Goal: Find contact information: Find contact information

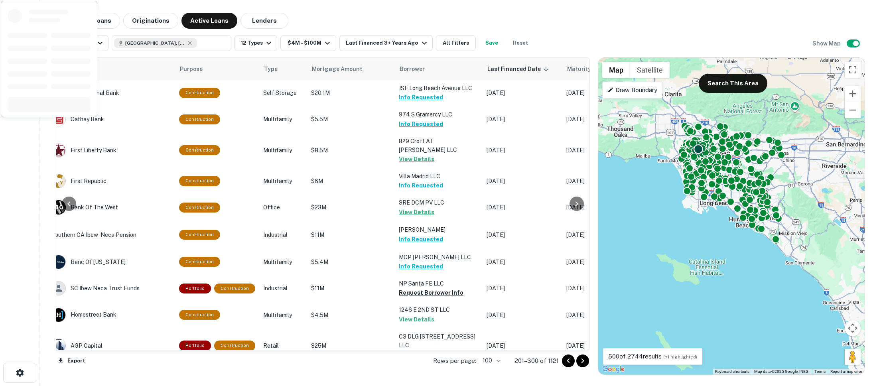
scroll to position [1319, 144]
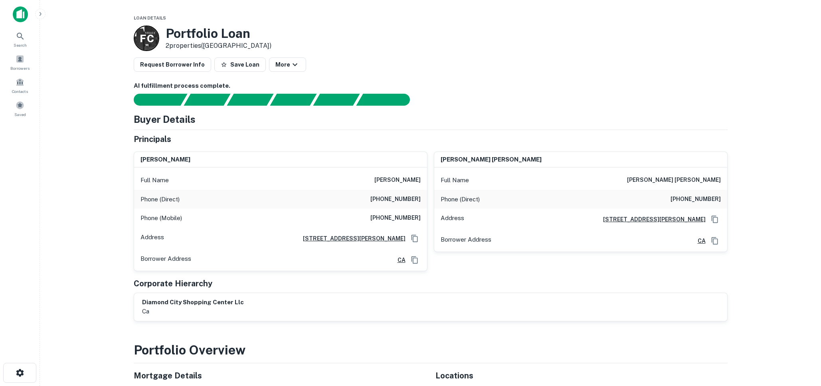
click at [194, 209] on div "Phone (Mobile) (626) 251-5103" at bounding box center [280, 218] width 293 height 19
click at [202, 221] on div "Phone (Mobile) (626) 251-5103" at bounding box center [280, 218] width 293 height 19
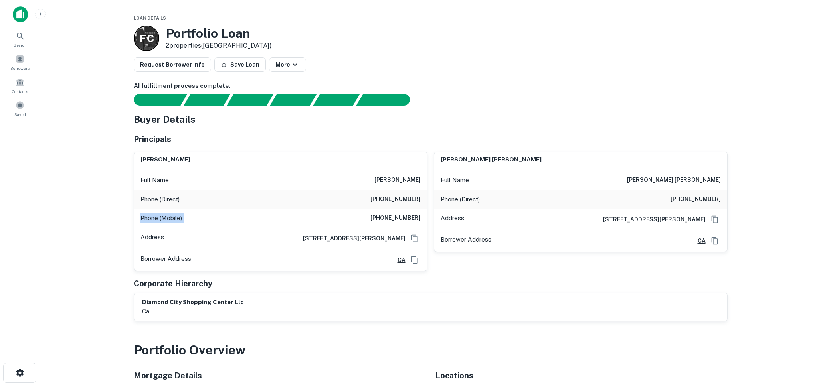
click at [202, 221] on div "Phone (Mobile) (626) 251-5103" at bounding box center [280, 218] width 293 height 19
click at [482, 205] on div "Phone (Direct) (626) 339-3273" at bounding box center [580, 199] width 293 height 19
click at [480, 202] on div "Phone (Direct) (626) 339-3273" at bounding box center [580, 199] width 293 height 19
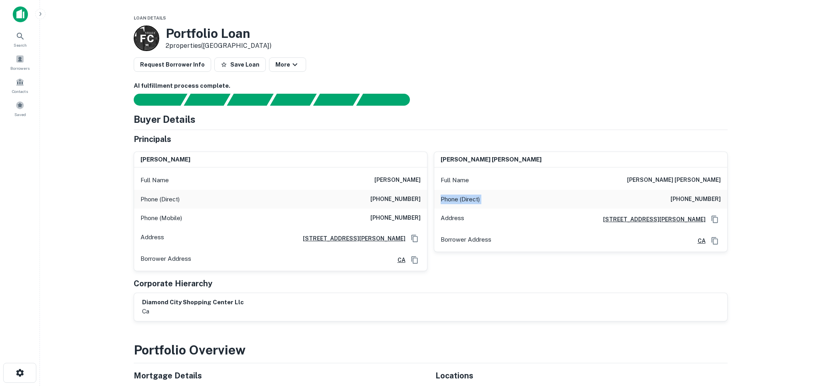
click at [480, 202] on div "Phone (Direct) (626) 339-3273" at bounding box center [580, 199] width 293 height 19
click at [475, 197] on p "Phone (Direct)" at bounding box center [459, 200] width 39 height 10
click at [484, 200] on div "Phone (Direct) (626) 339-3273" at bounding box center [580, 199] width 293 height 19
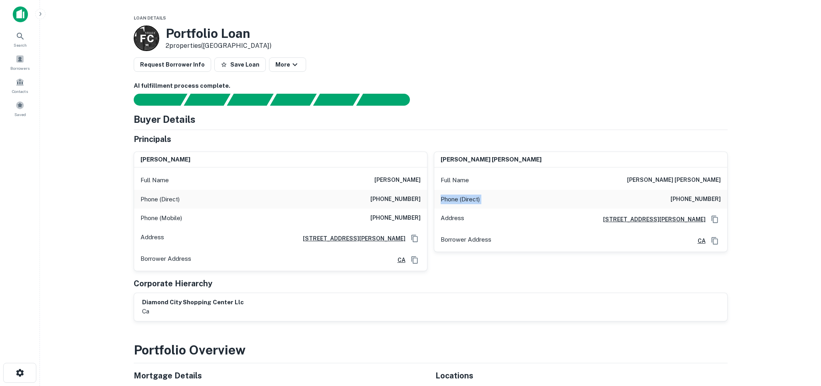
click at [484, 200] on div "Phone (Direct) (626) 339-3273" at bounding box center [580, 199] width 293 height 19
click at [467, 195] on p "Phone (Direct)" at bounding box center [459, 200] width 39 height 10
click at [476, 200] on p "Phone (Direct)" at bounding box center [459, 200] width 39 height 10
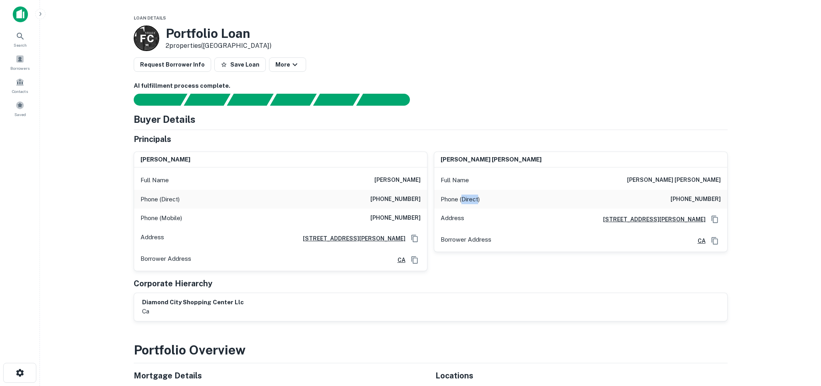
click at [476, 200] on p "Phone (Direct)" at bounding box center [459, 200] width 39 height 10
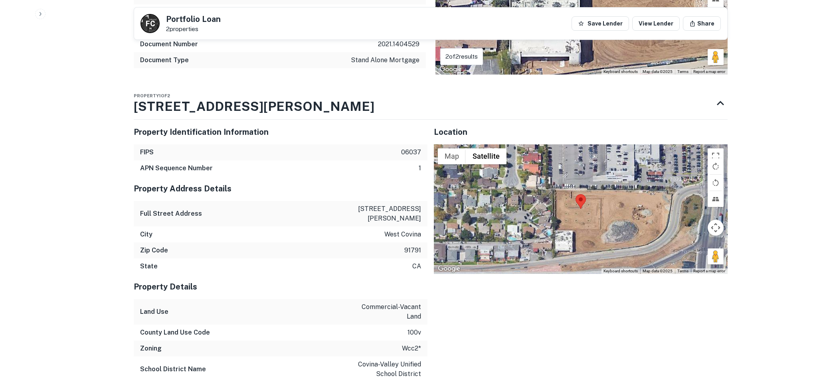
scroll to position [614, 0]
